Goal: Navigation & Orientation: Find specific page/section

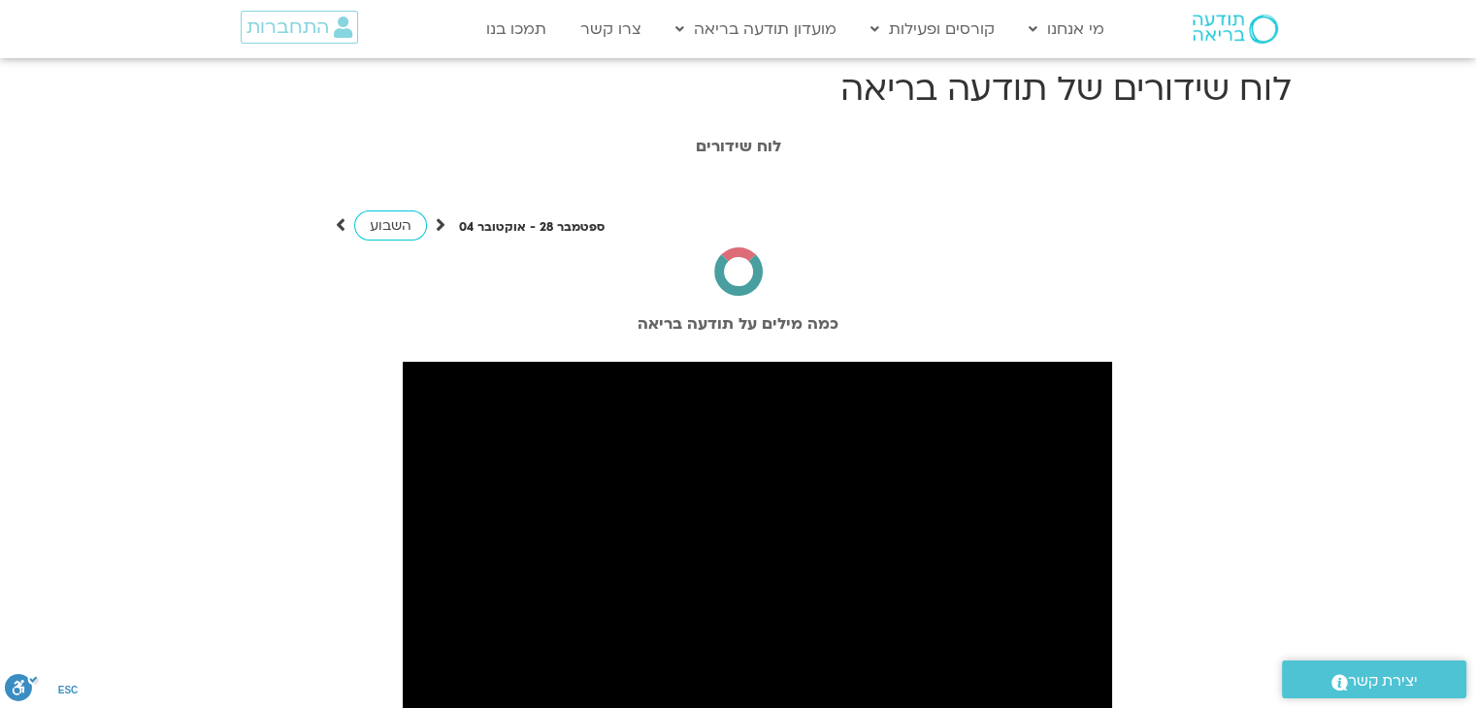
click at [248, 50] on div "התחברות" at bounding box center [284, 29] width 201 height 56
click at [261, 29] on span "התחברות" at bounding box center [287, 26] width 82 height 21
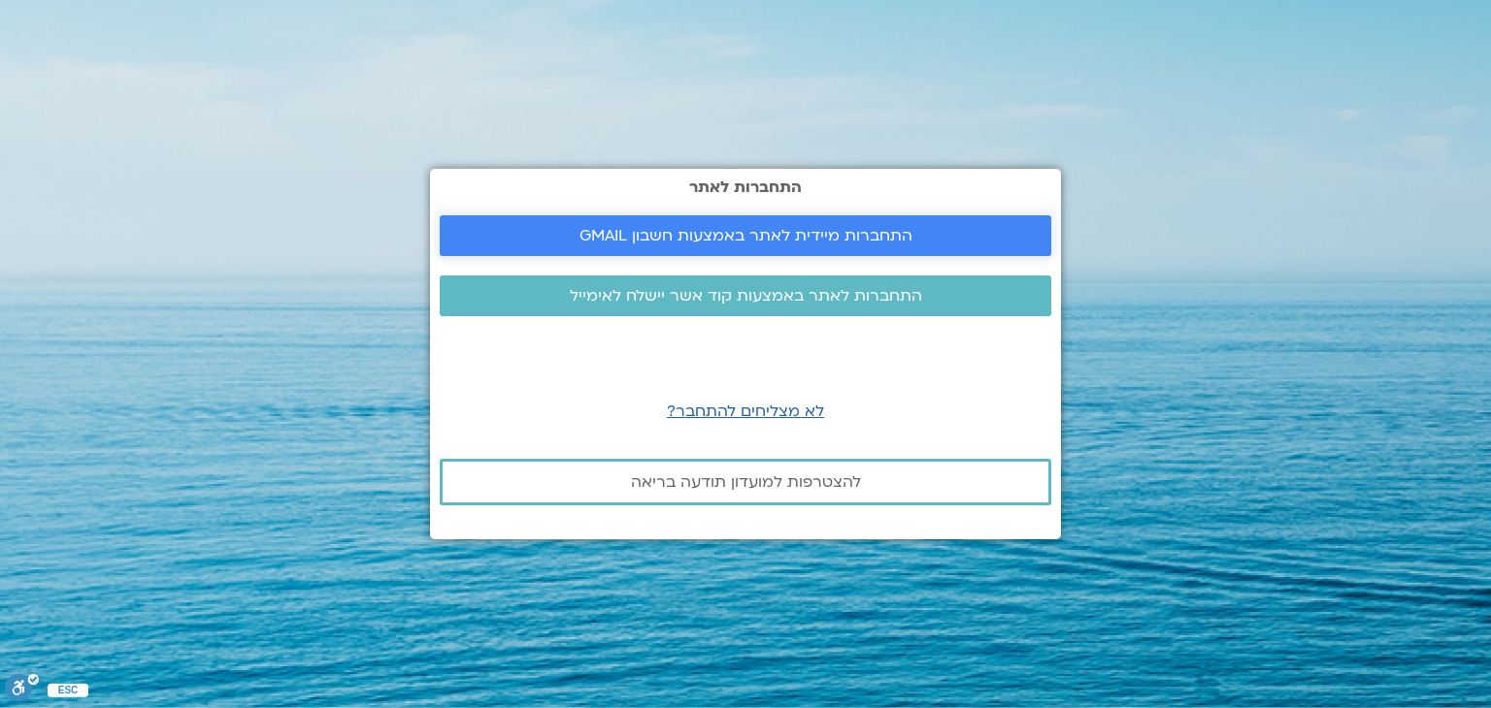
click at [743, 238] on span "התחברות מיידית לאתר באמצעות חשבון GMAIL" at bounding box center [745, 235] width 333 height 17
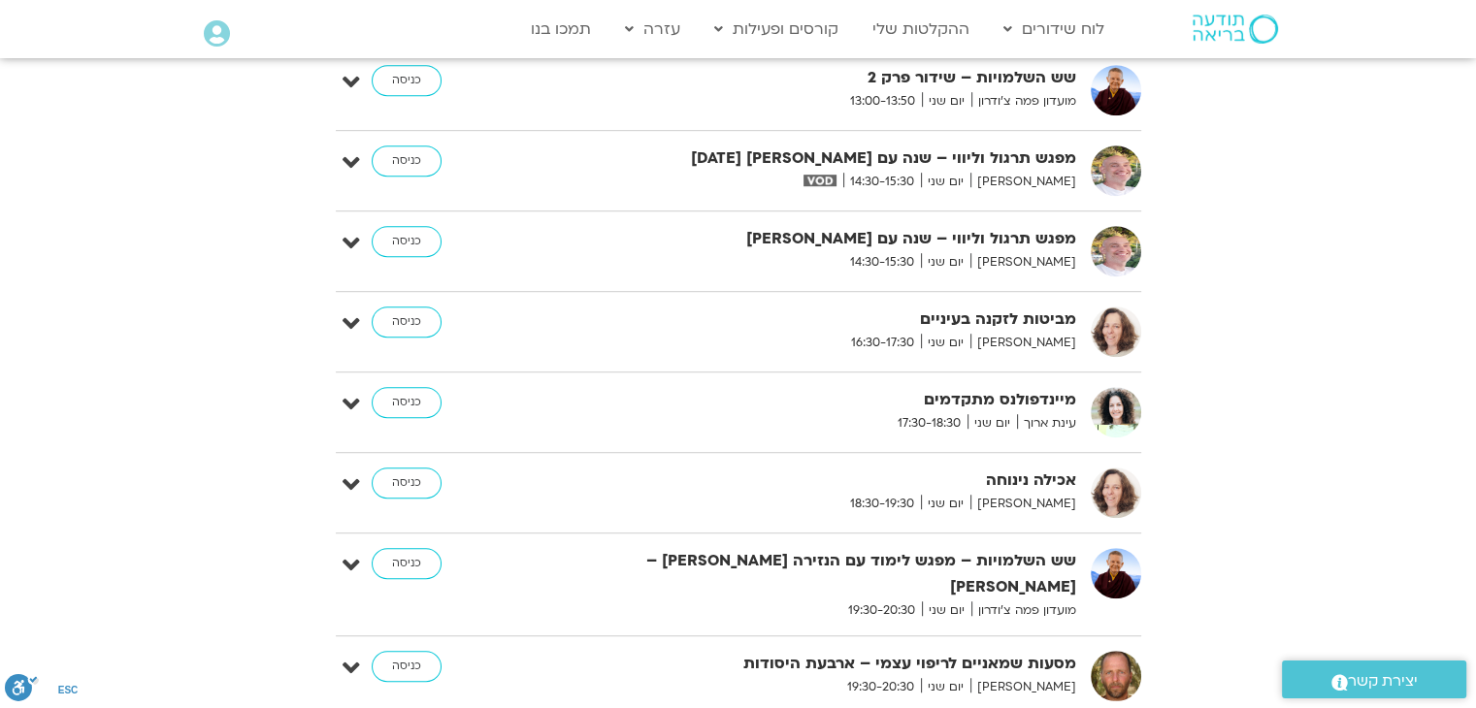
scroll to position [1917, 0]
